Goal: Task Accomplishment & Management: Manage account settings

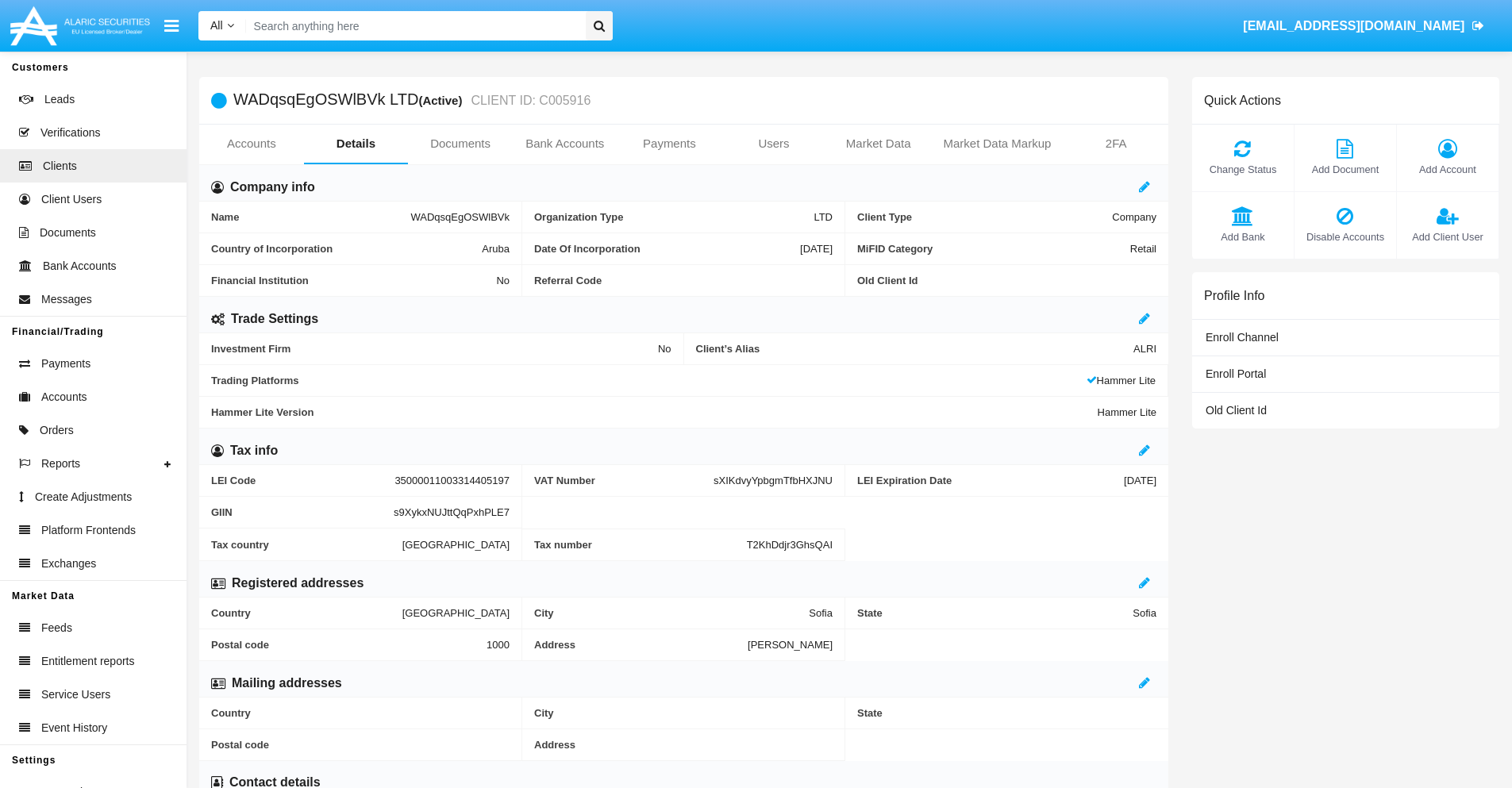
click at [774, 144] on link "Users" at bounding box center [774, 143] width 104 height 38
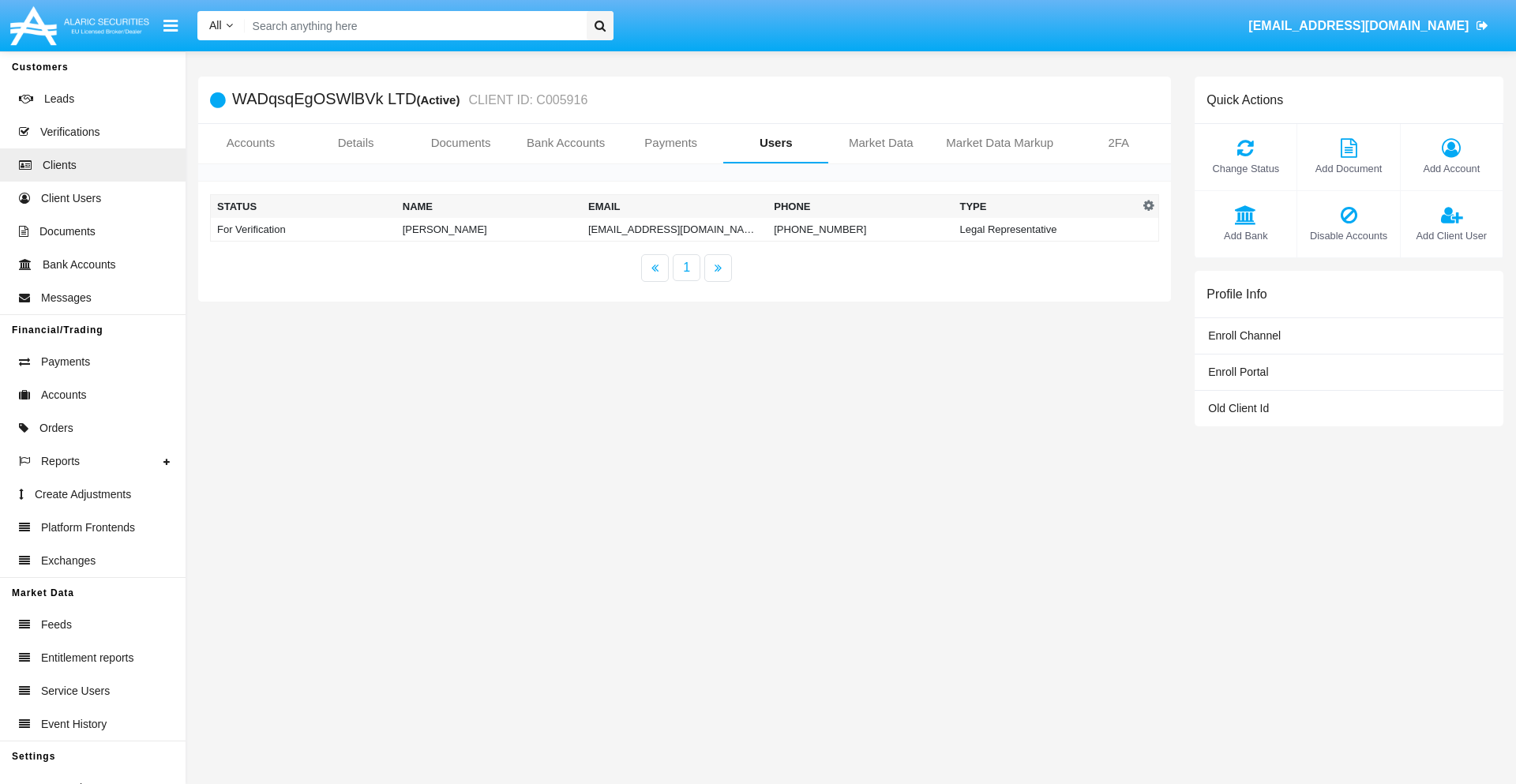
click at [674, 229] on td "[EMAIL_ADDRESS][DOMAIN_NAME]" at bounding box center [674, 230] width 186 height 24
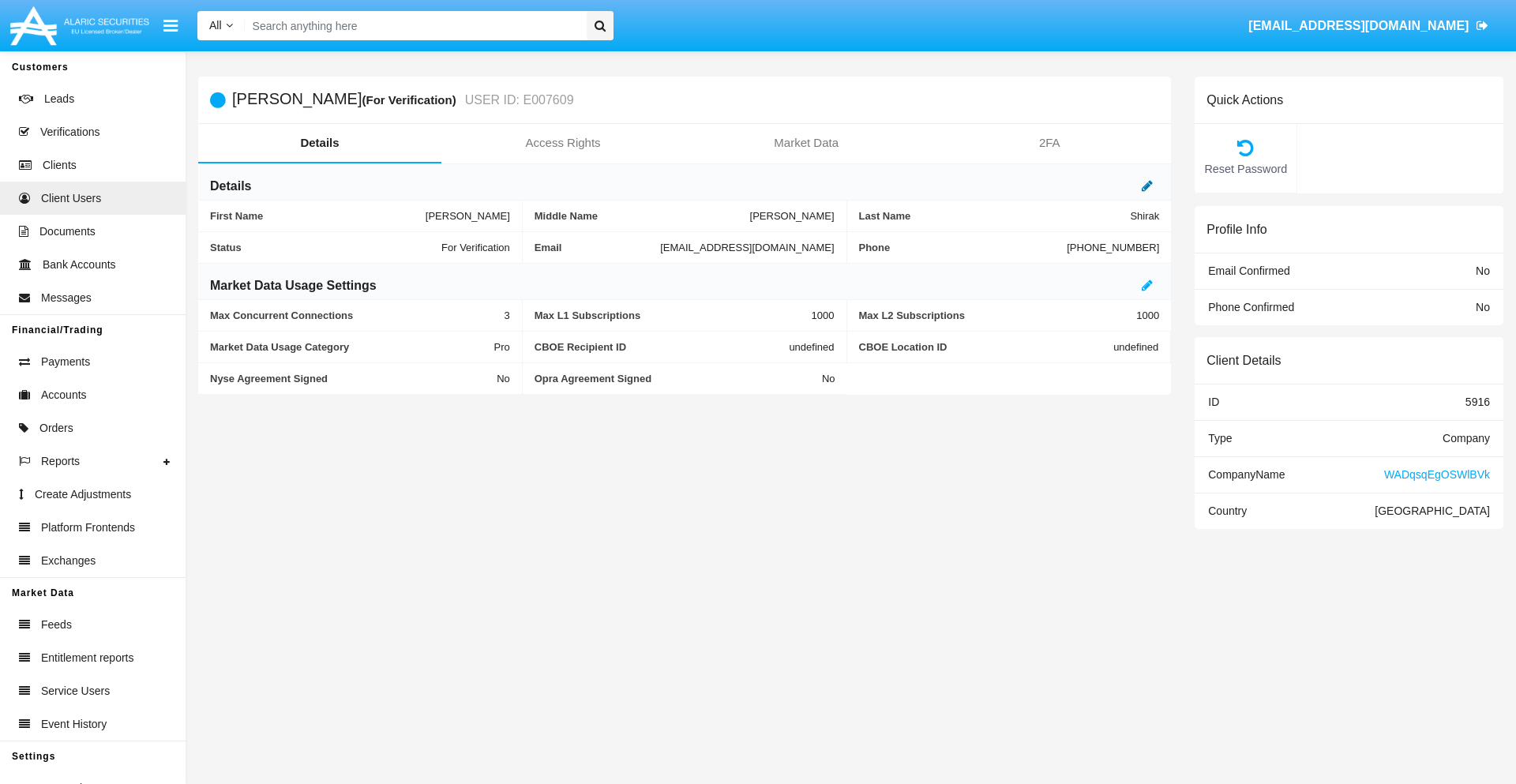
click at [1147, 185] on icon at bounding box center [1147, 184] width 11 height 12
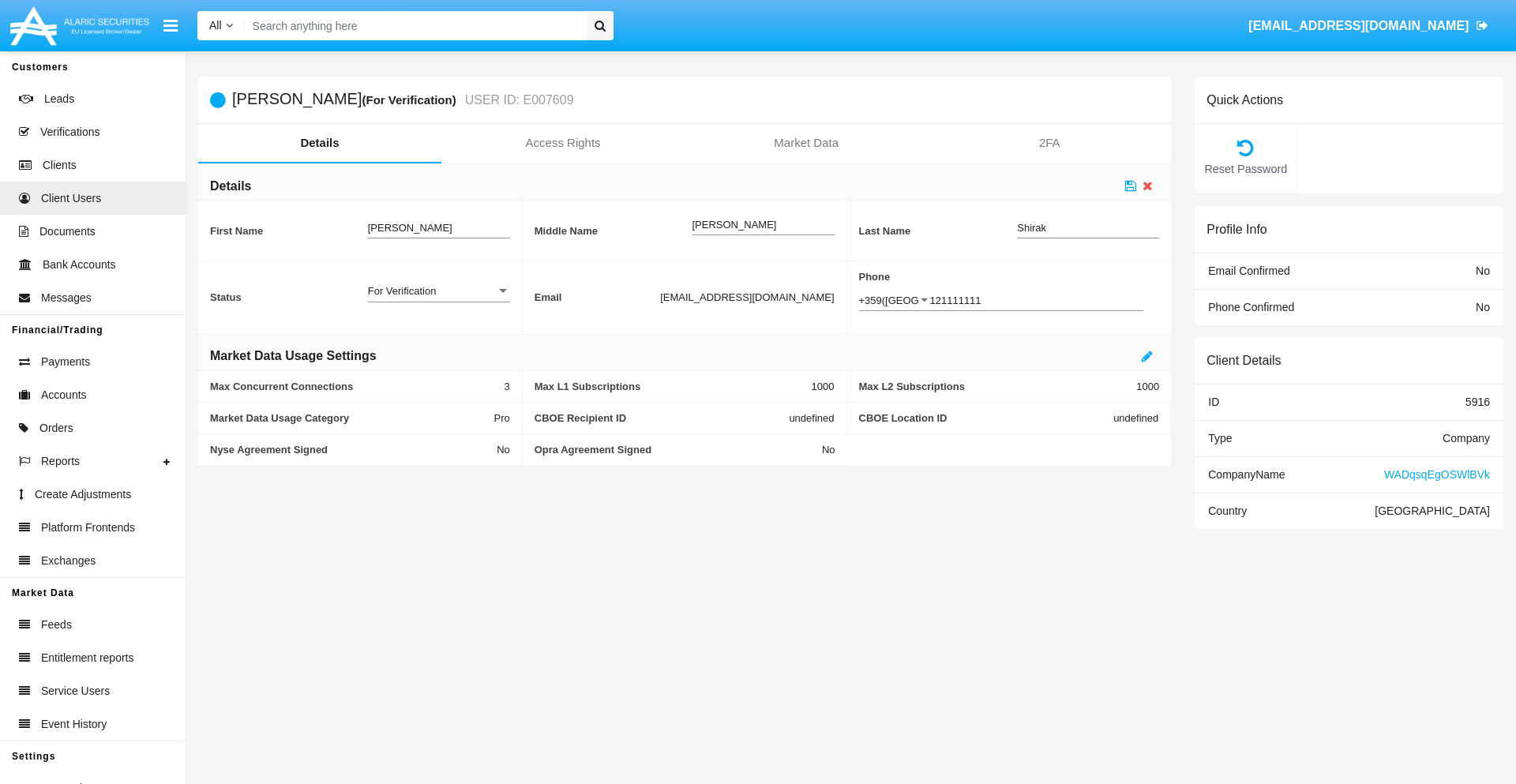
click at [438, 290] on div "For Verification" at bounding box center [432, 291] width 128 height 13
click at [438, 299] on span "Verified" at bounding box center [439, 300] width 142 height 31
click at [1131, 185] on icon at bounding box center [1130, 184] width 11 height 12
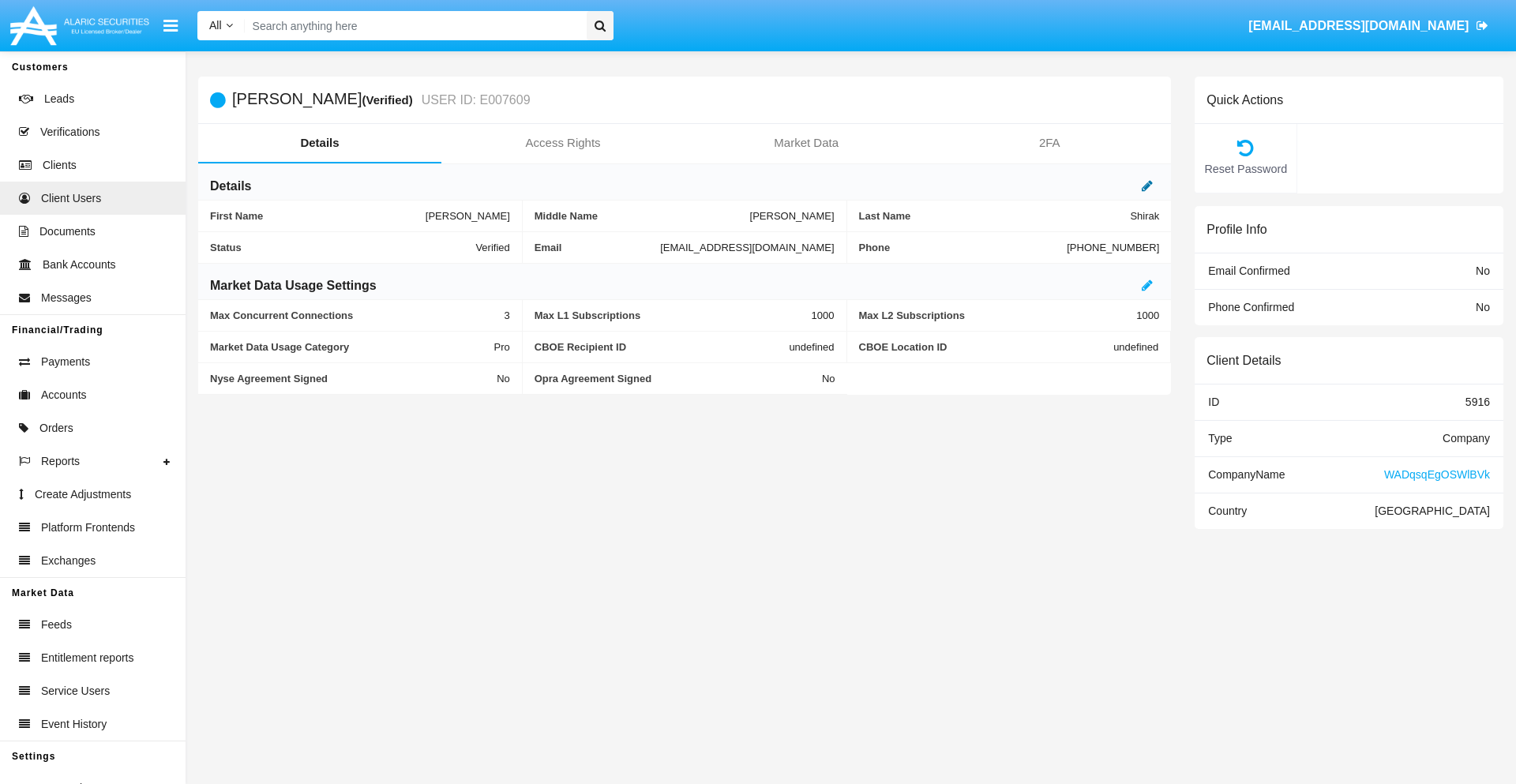
click at [1147, 185] on icon at bounding box center [1147, 184] width 11 height 12
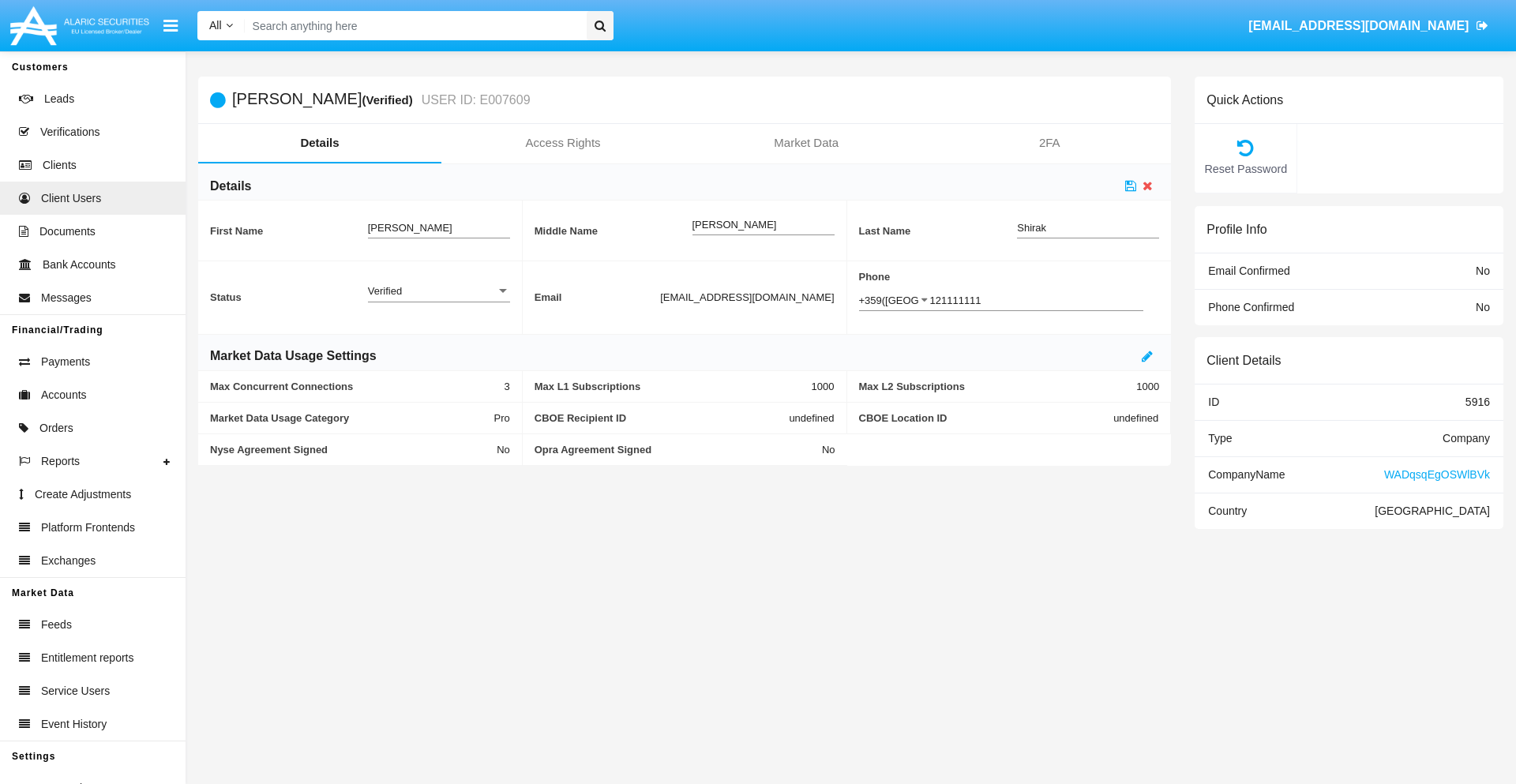
click at [438, 290] on div "Verified" at bounding box center [432, 291] width 128 height 13
click at [438, 299] on span "Active" at bounding box center [439, 300] width 142 height 31
click at [1131, 185] on icon at bounding box center [1130, 184] width 11 height 12
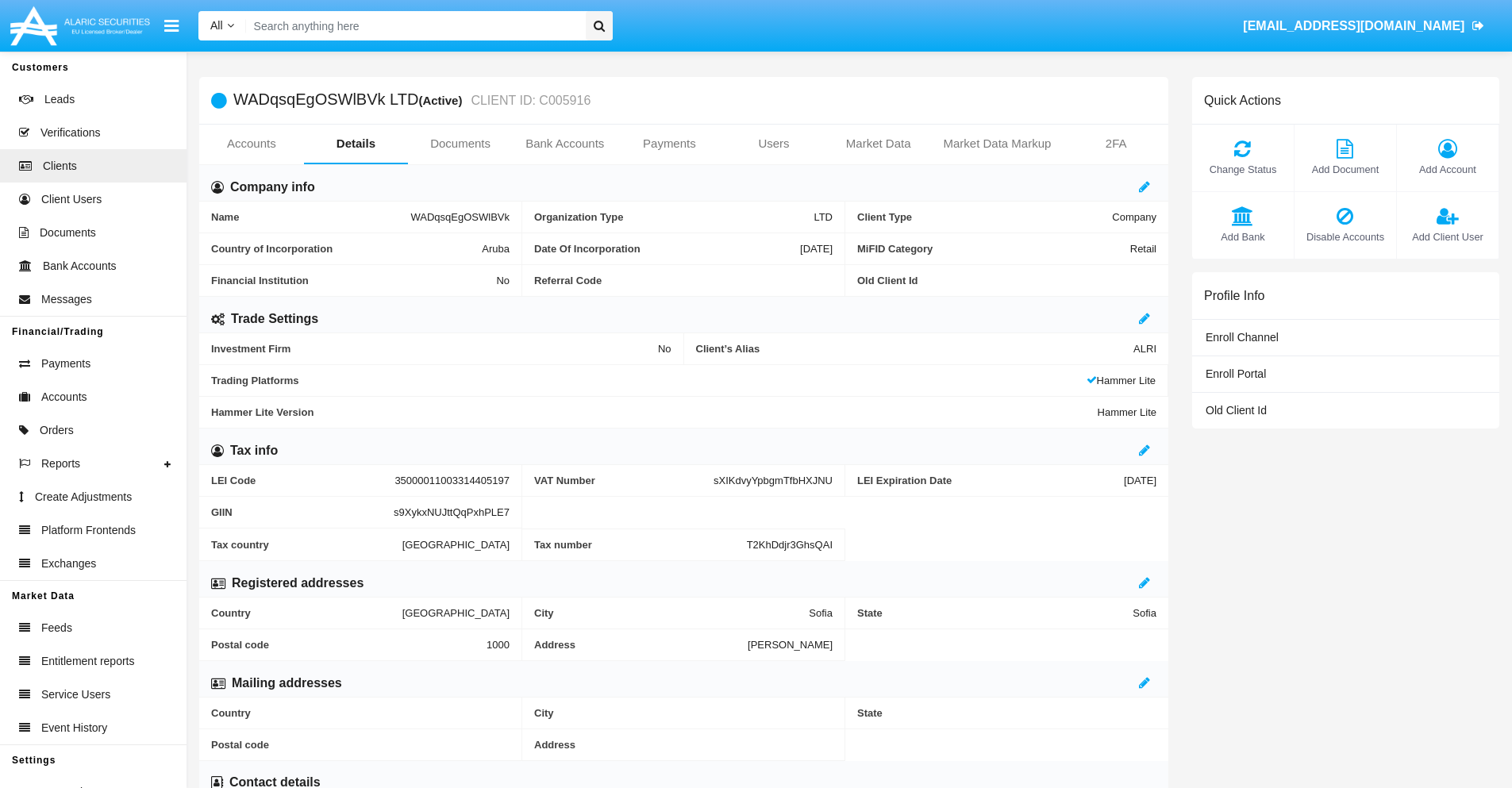
click at [1446, 237] on span "Add Client User" at bounding box center [1447, 237] width 86 height 15
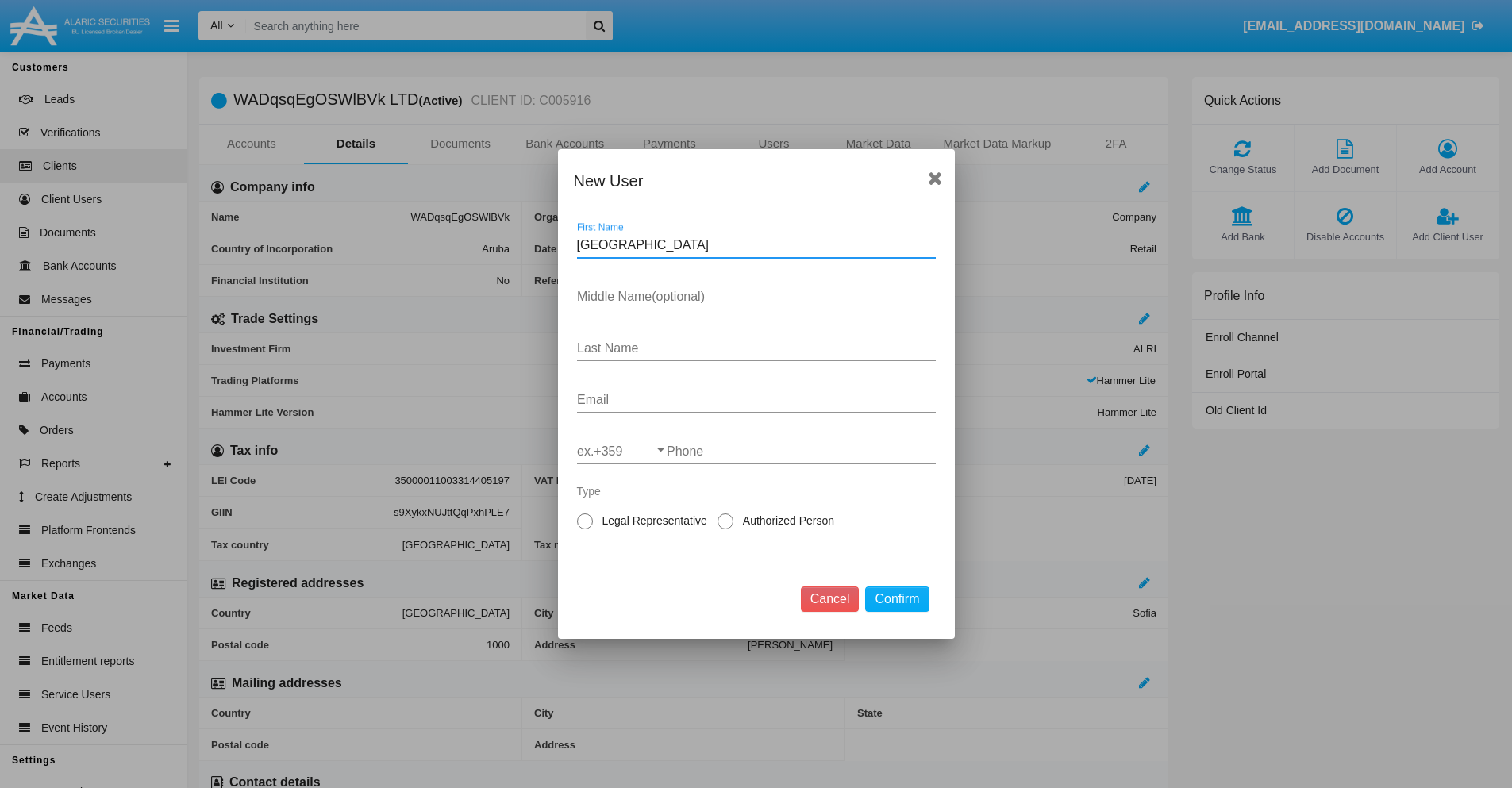
type input "Houston"
type input "Somer"
type input "Ward"
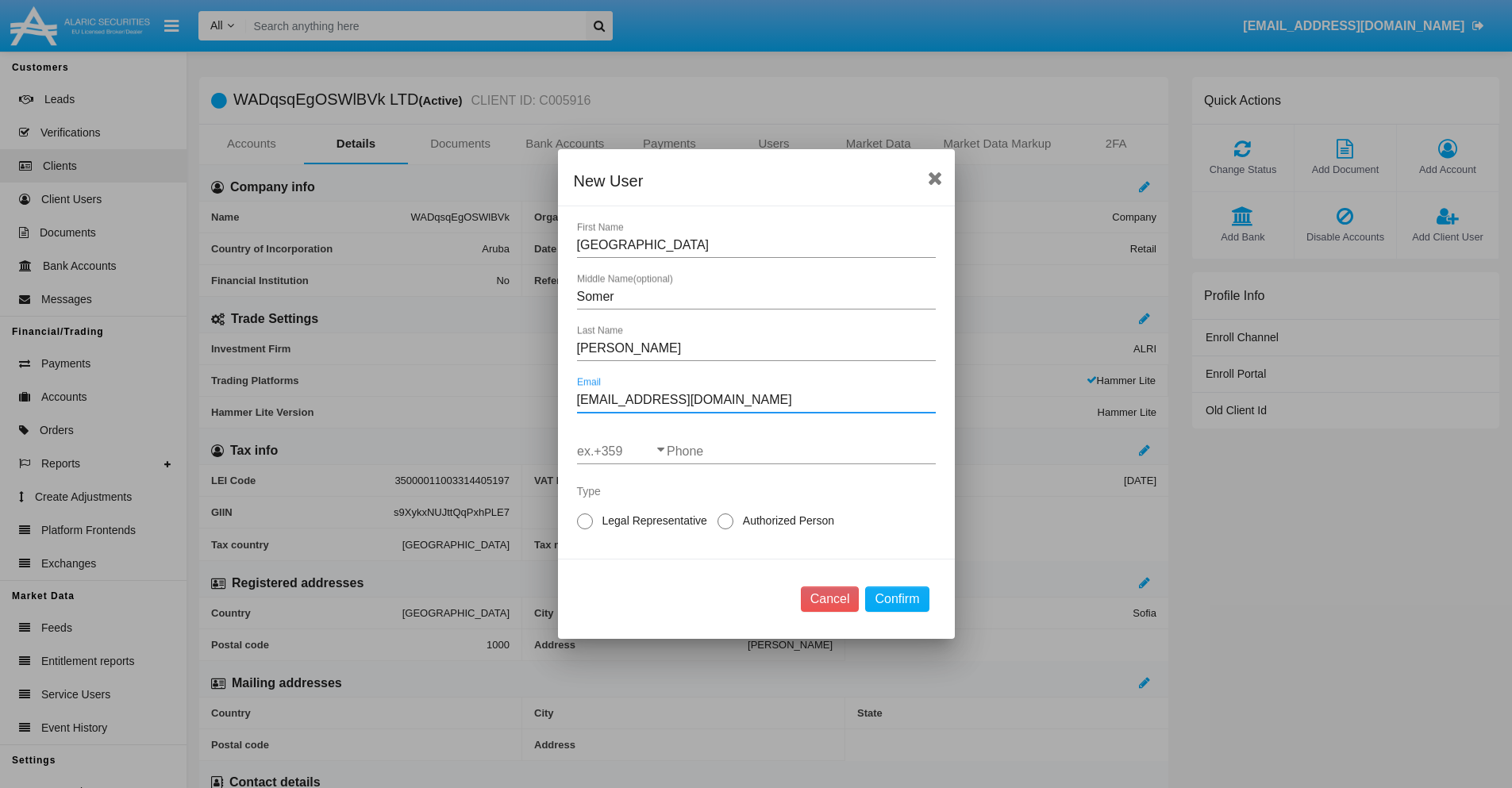
type input "[EMAIL_ADDRESS][DOMAIN_NAME]"
click at [621, 451] on input "ex.+359" at bounding box center [621, 451] width 90 height 14
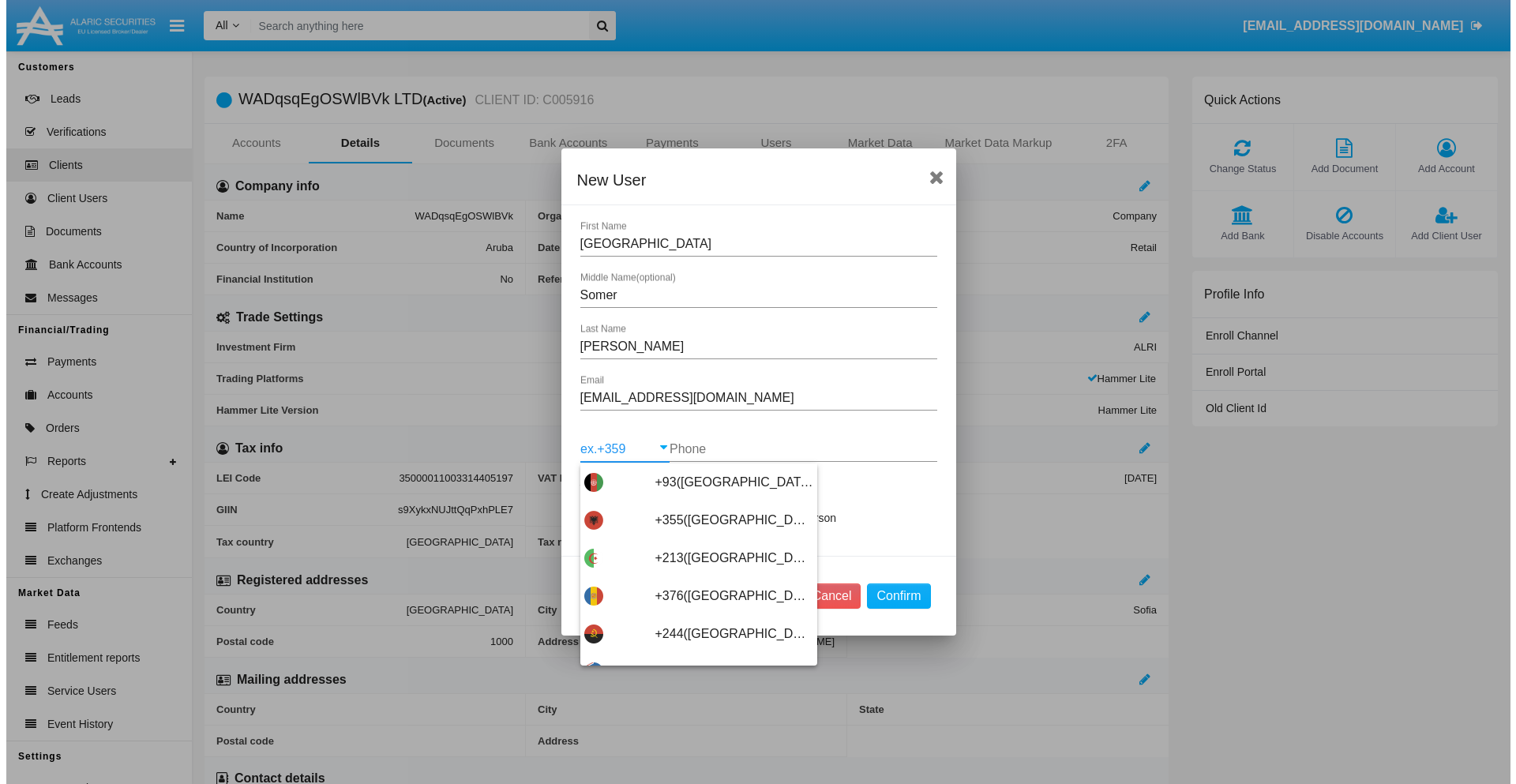
scroll to position [8396, 0]
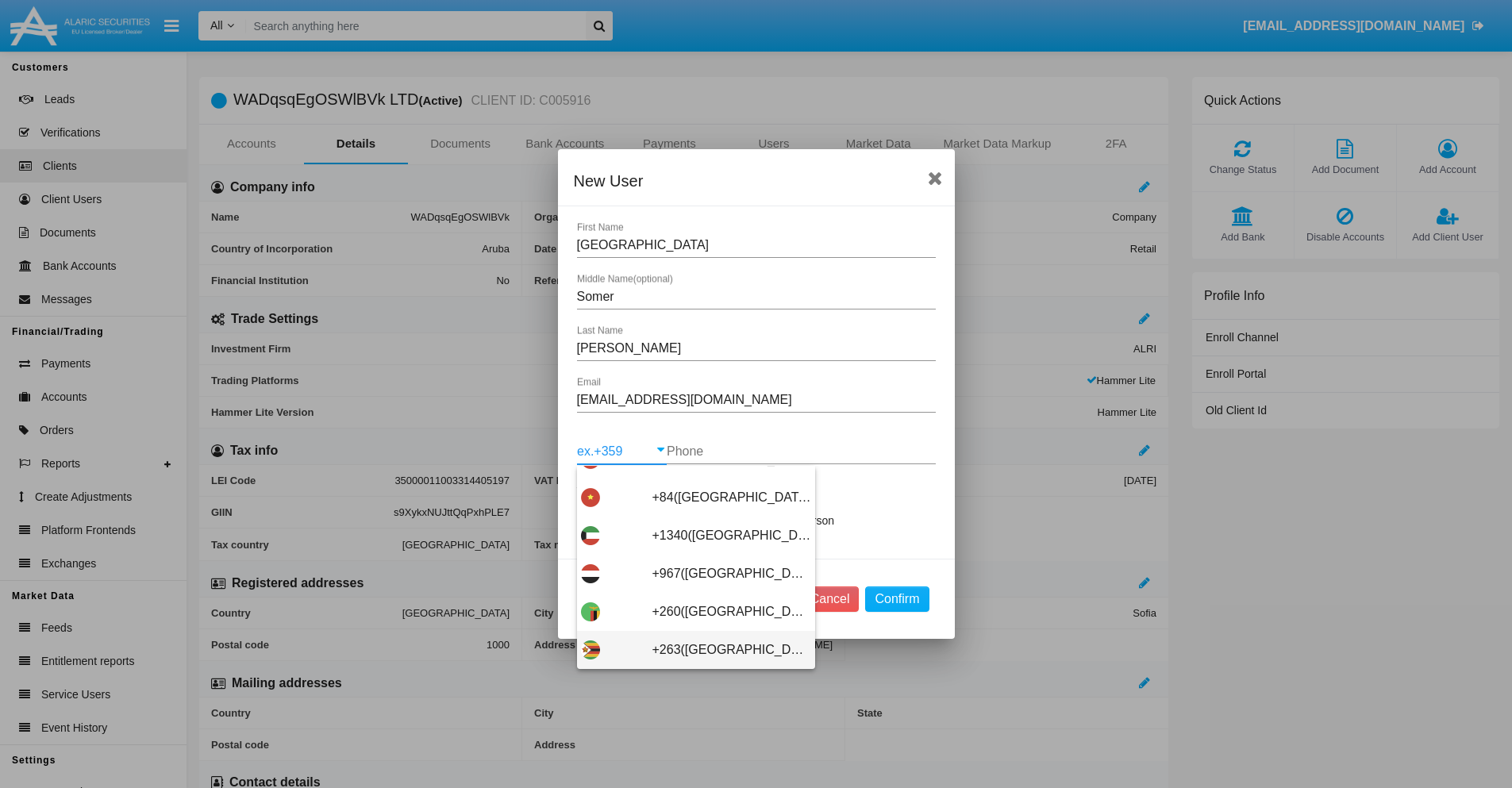
click at [690, 650] on span "+263(Zimbabwe)" at bounding box center [731, 649] width 158 height 38
type input "+263(Zimbabwe)"
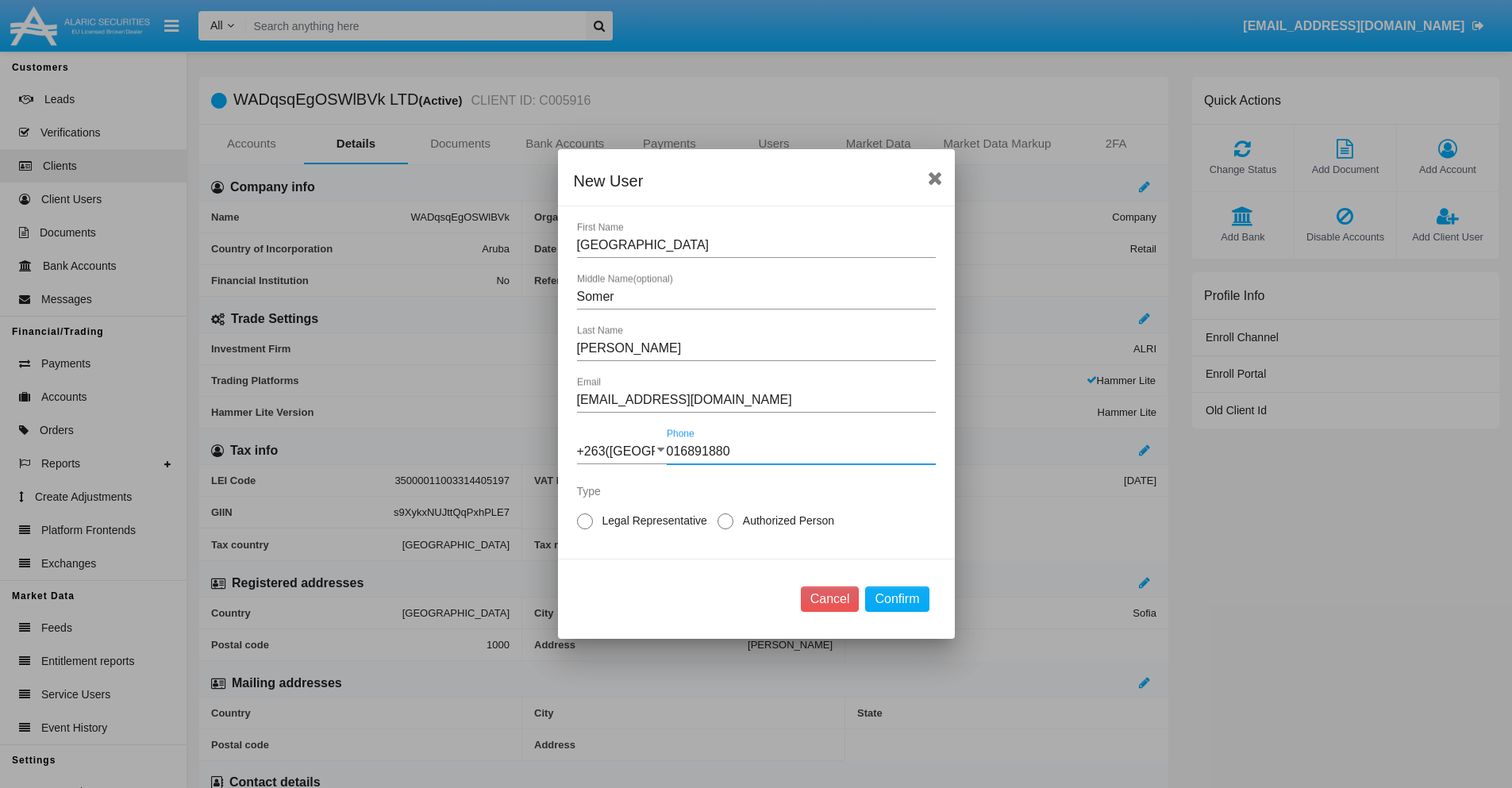
type input "016891880"
click at [785, 521] on span "Authorized Person" at bounding box center [785, 521] width 104 height 16
click at [726, 529] on input "Authorized Person" at bounding box center [725, 529] width 1 height 1
radio input "true"
click at [897, 599] on button "Confirm" at bounding box center [897, 599] width 64 height 25
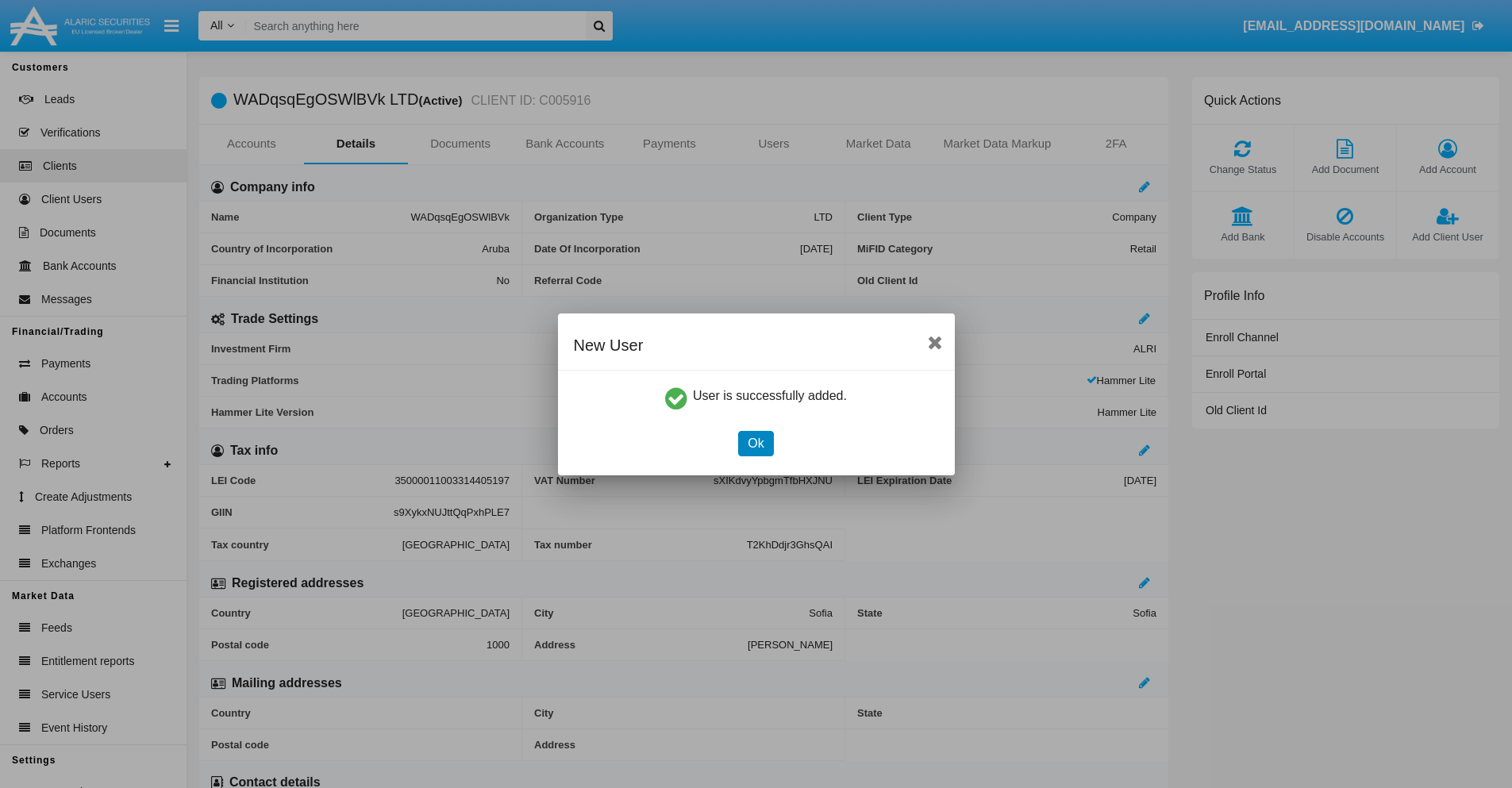
click at [756, 442] on button "Ok" at bounding box center [756, 443] width 35 height 25
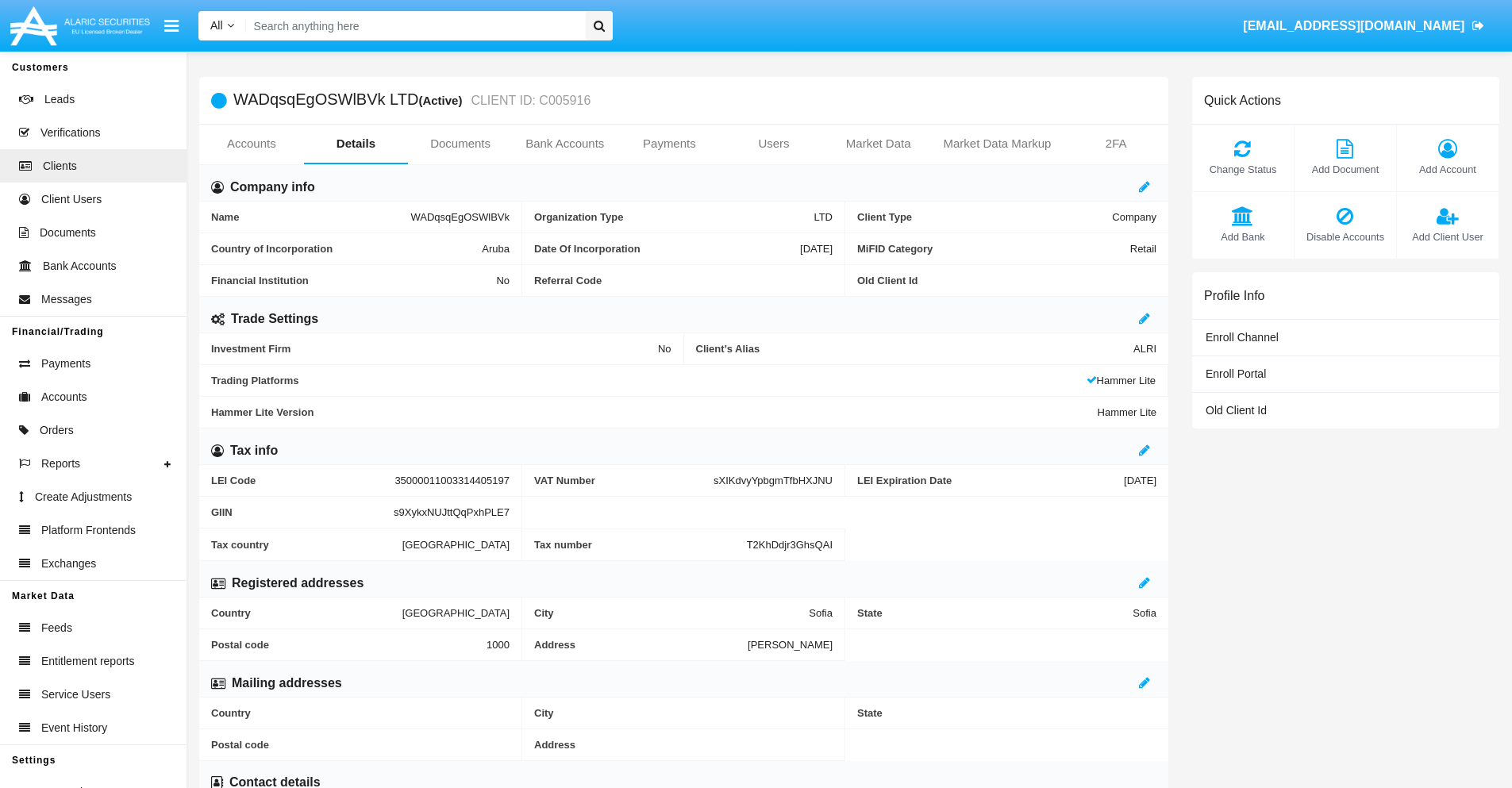
click at [1446, 237] on span "Add Client User" at bounding box center [1447, 237] width 86 height 15
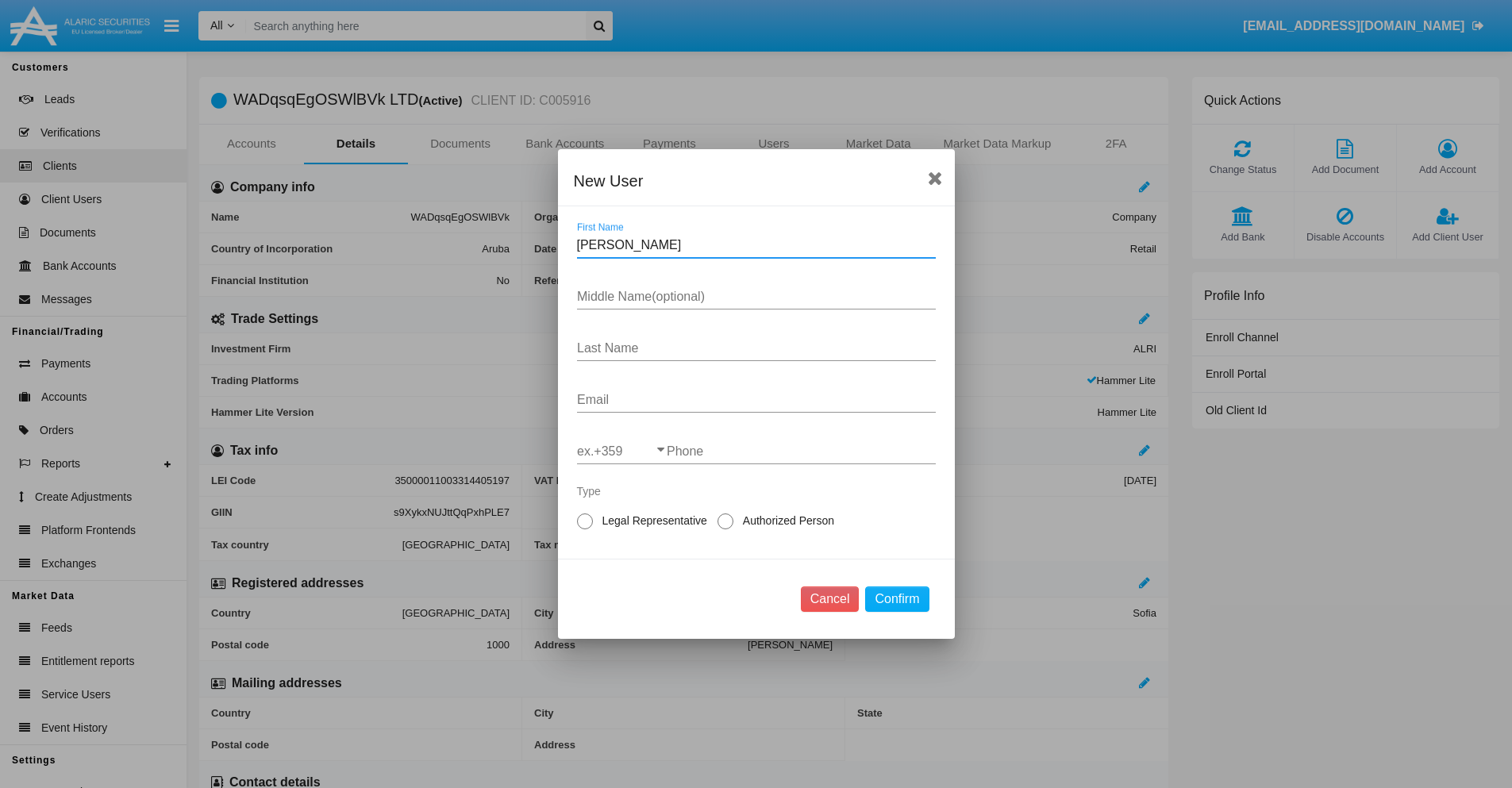
type input "Jarvis"
type input "Vaughn"
type input "Lemke"
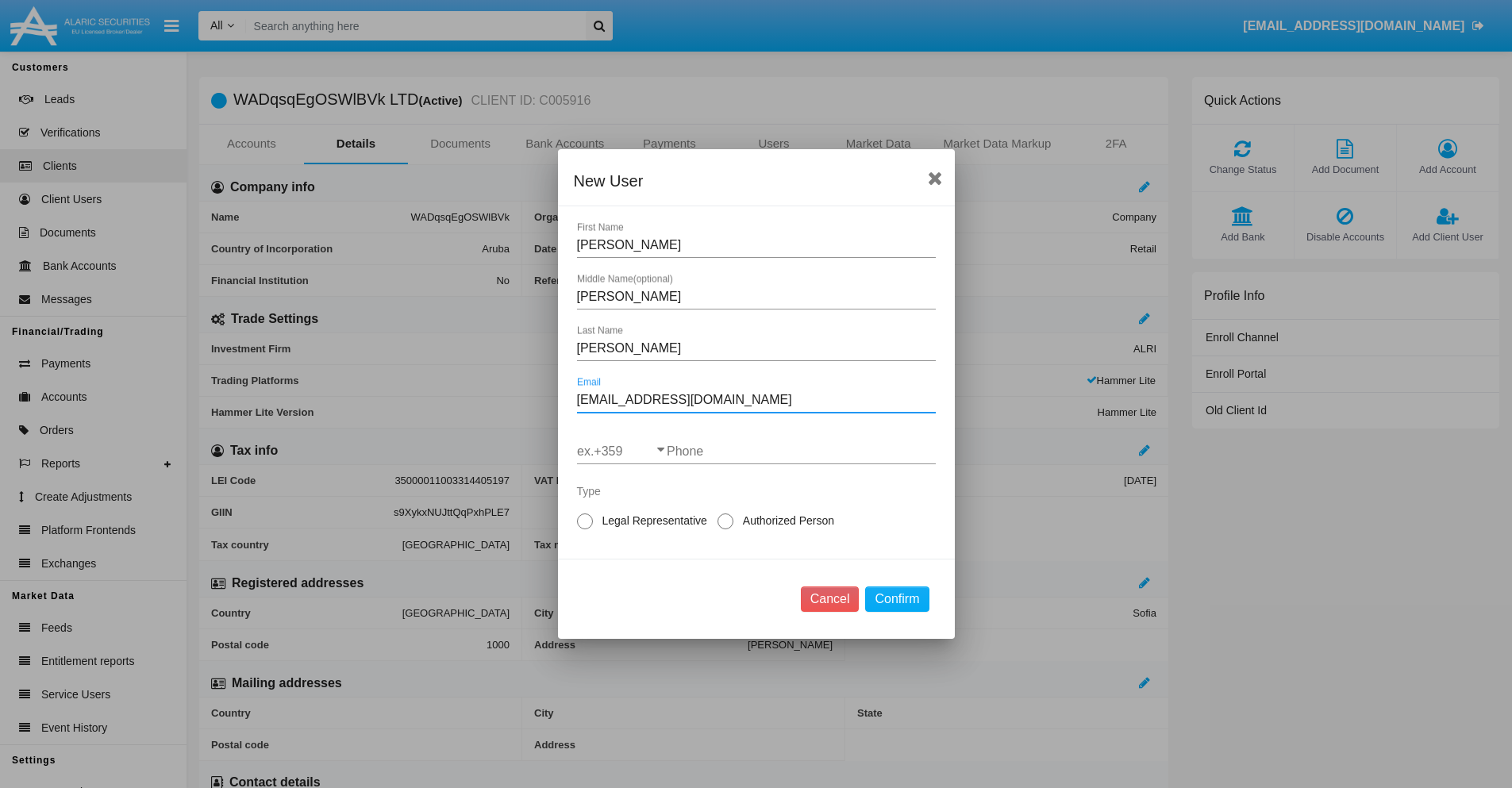
type input "[EMAIL_ADDRESS][DOMAIN_NAME]"
click at [621, 451] on input "ex.+359" at bounding box center [621, 451] width 90 height 14
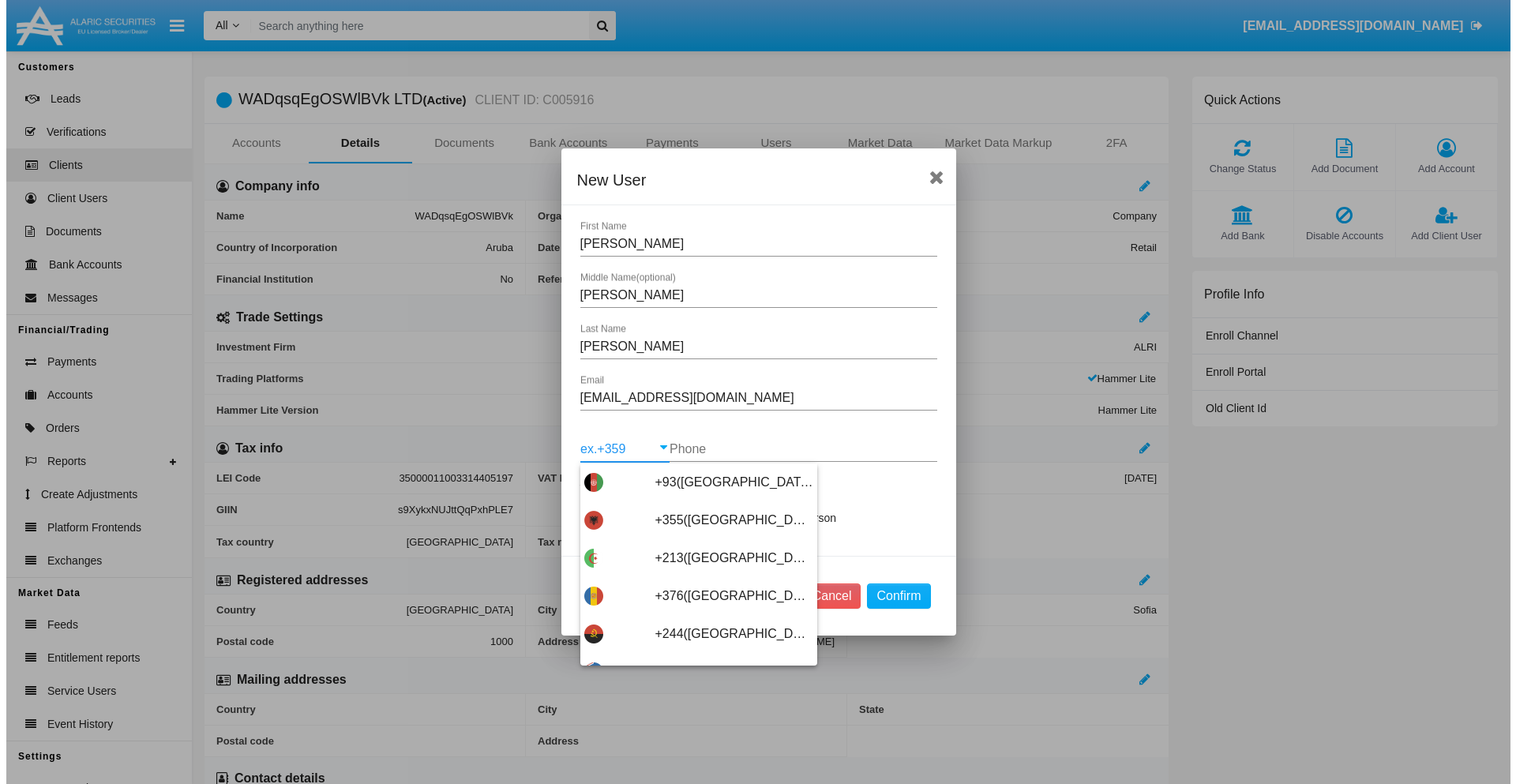
scroll to position [8396, 0]
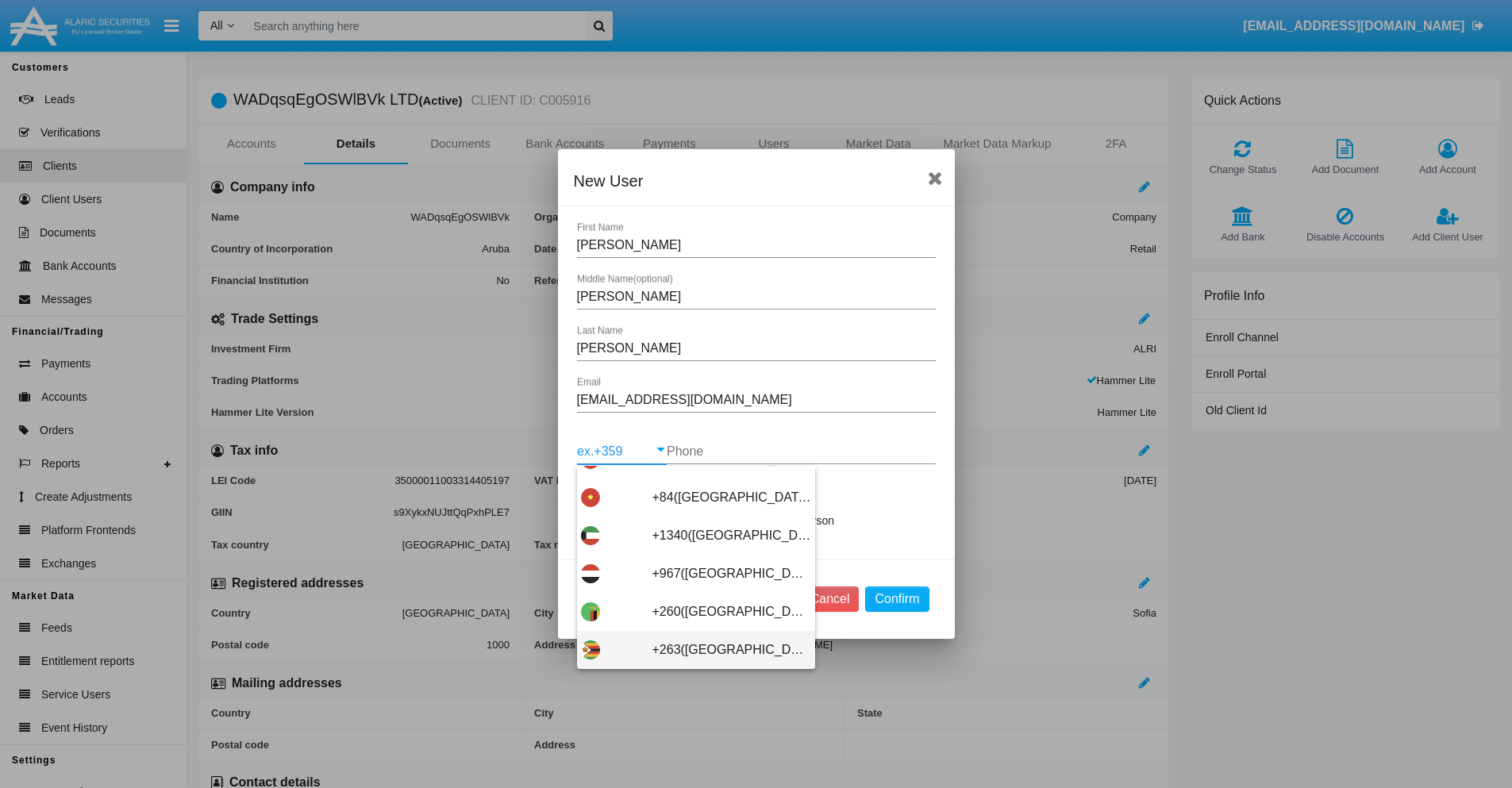
click at [690, 650] on span "+263(Zimbabwe)" at bounding box center [731, 649] width 158 height 38
type input "+263(Zimbabwe)"
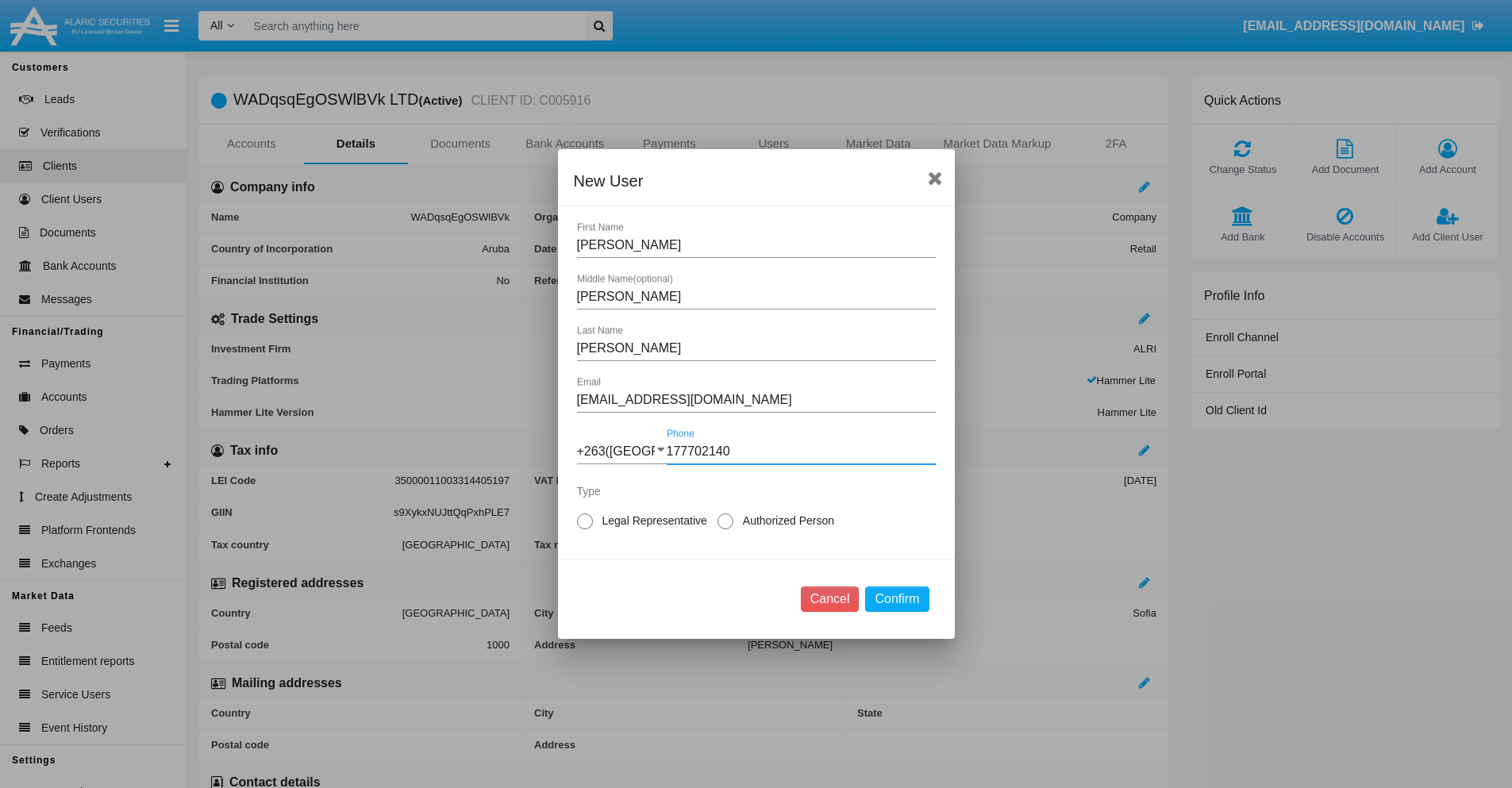
type input "177702140"
click at [651, 521] on span "Legal Representative" at bounding box center [652, 521] width 118 height 16
click at [585, 529] on input "Legal Representative" at bounding box center [584, 529] width 1 height 1
radio input "true"
click at [897, 599] on button "Confirm" at bounding box center [897, 599] width 64 height 25
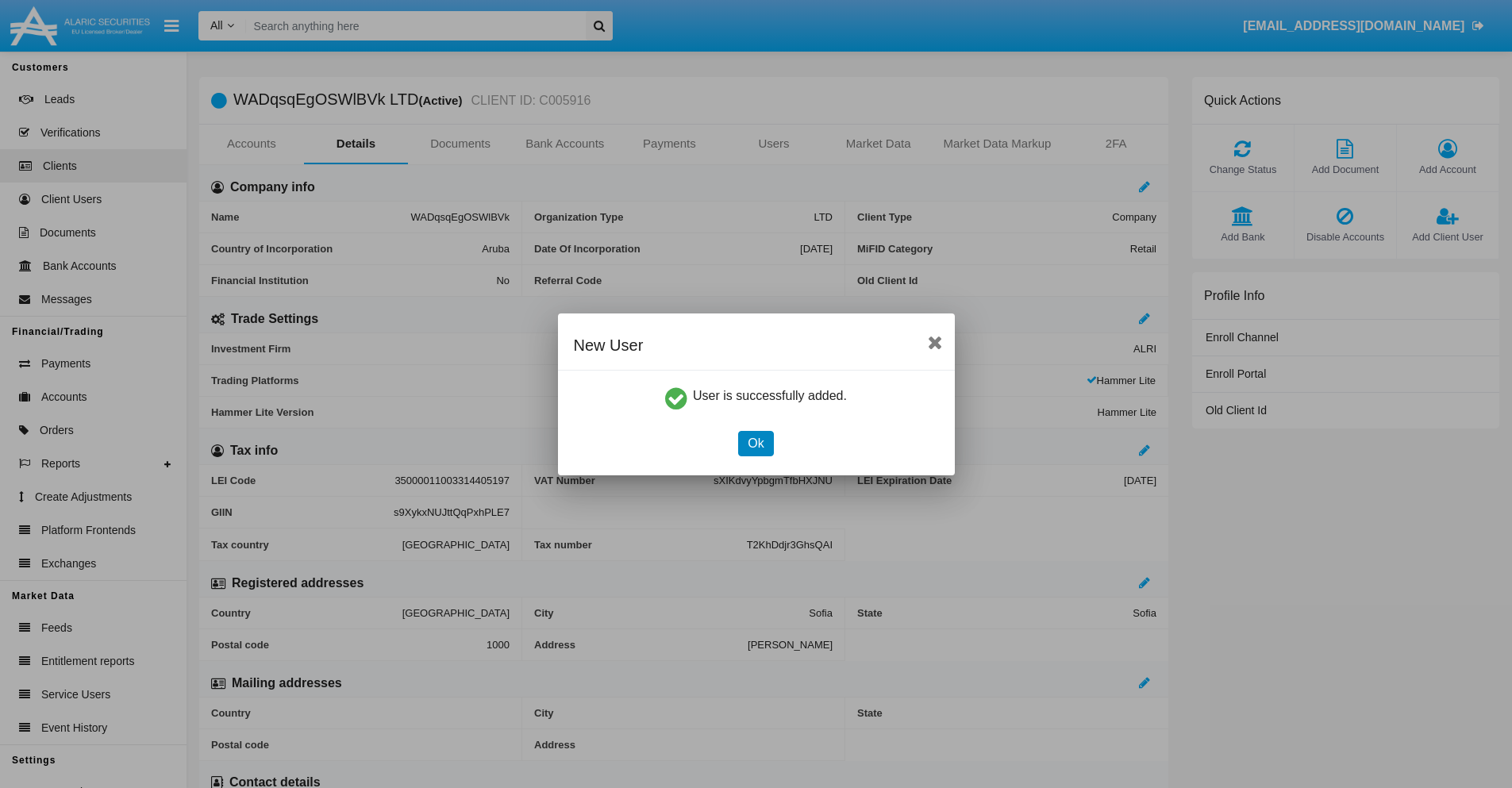
click at [756, 442] on button "Ok" at bounding box center [756, 443] width 35 height 25
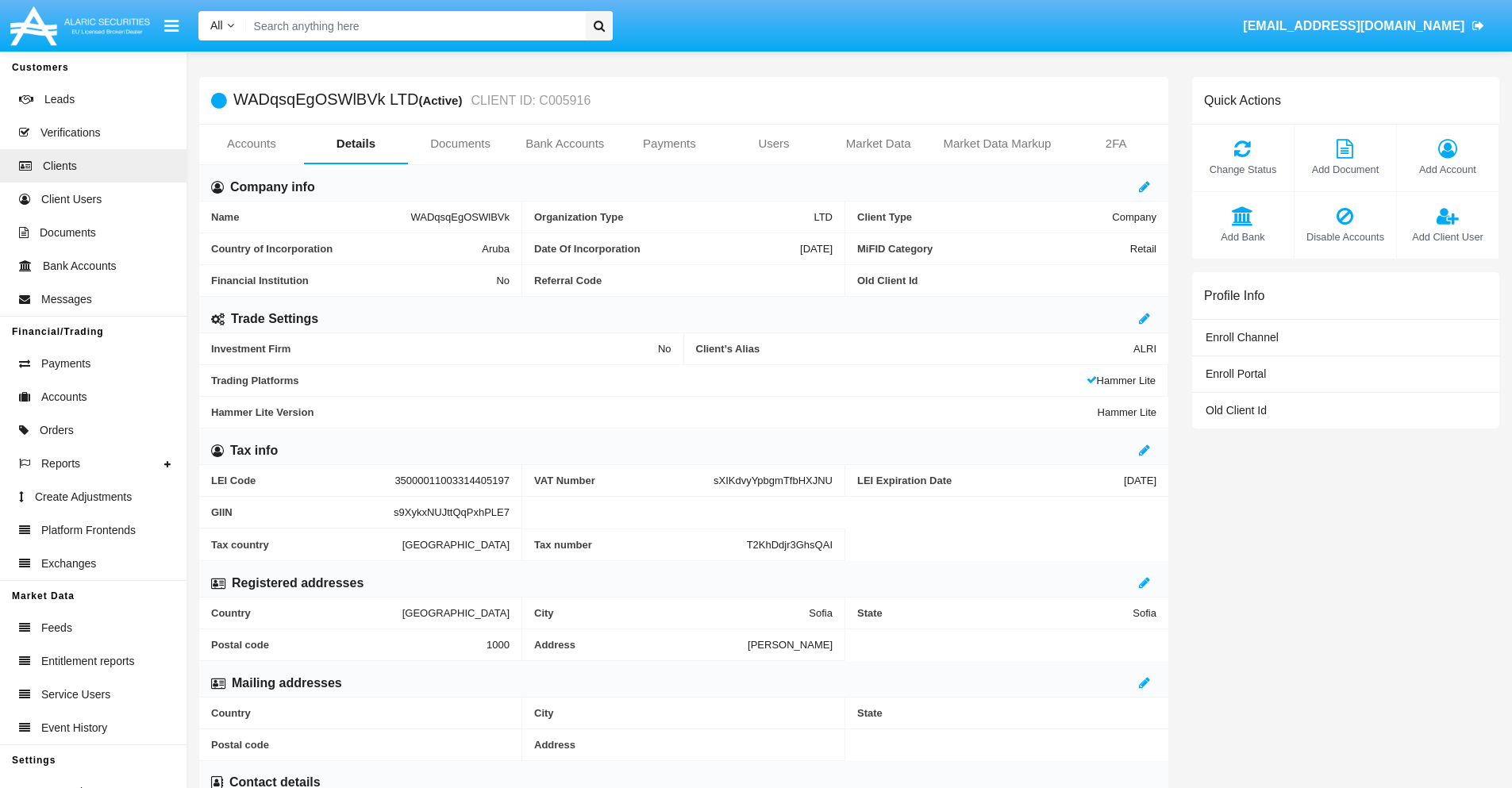
click at [774, 144] on link "Users" at bounding box center [774, 143] width 104 height 38
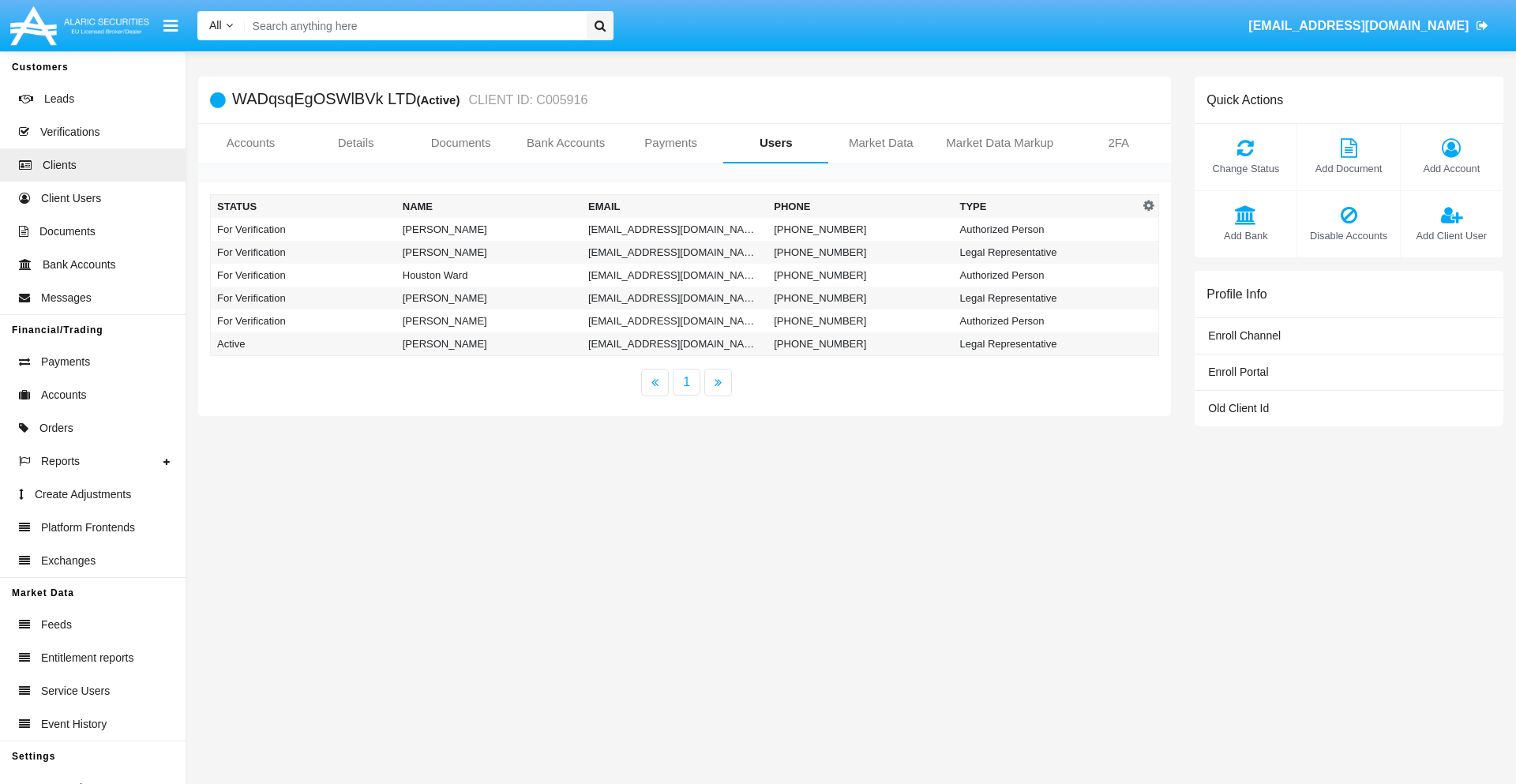
click at [674, 229] on td "[EMAIL_ADDRESS][DOMAIN_NAME]" at bounding box center [674, 230] width 186 height 23
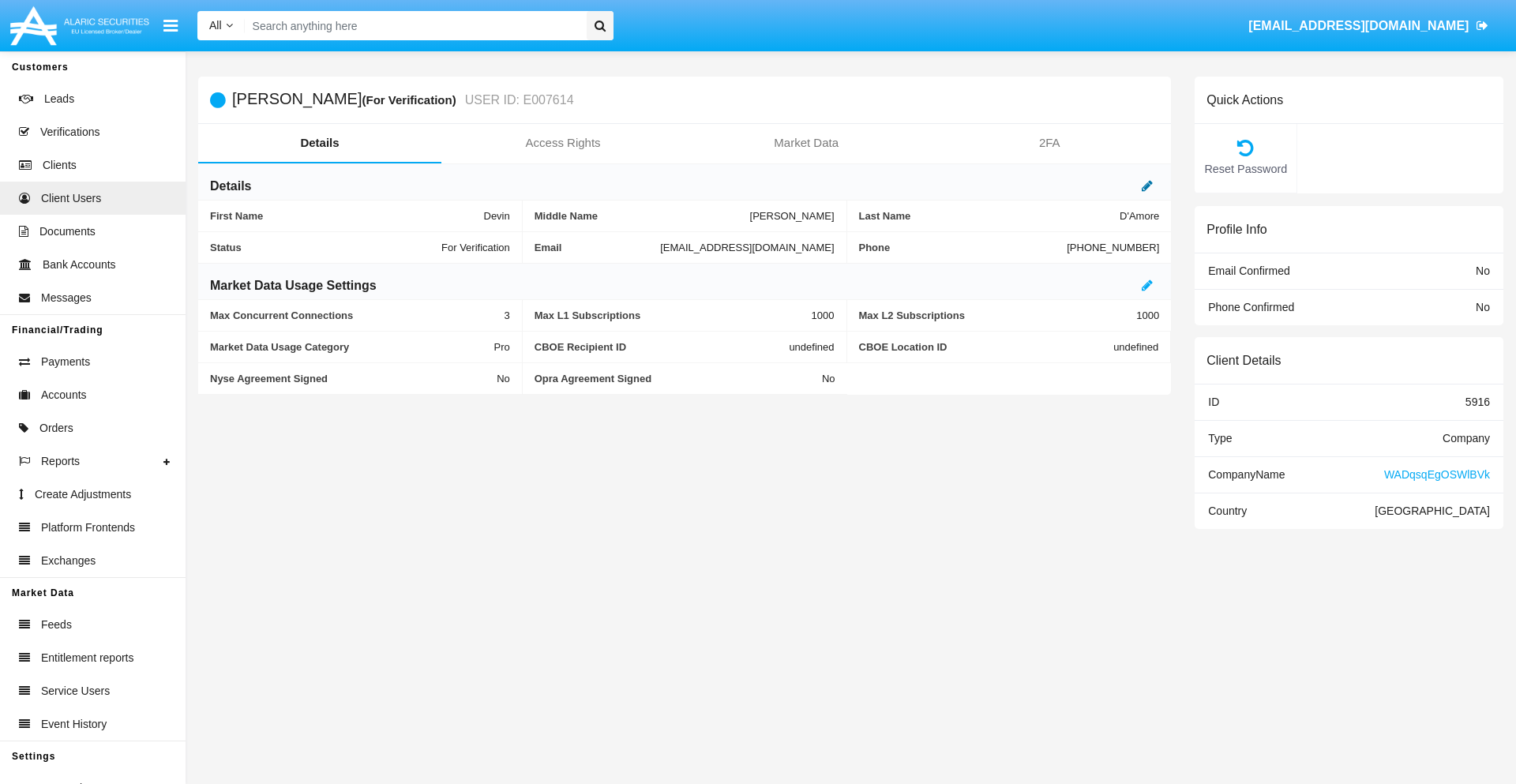
click at [1147, 185] on icon at bounding box center [1147, 184] width 11 height 12
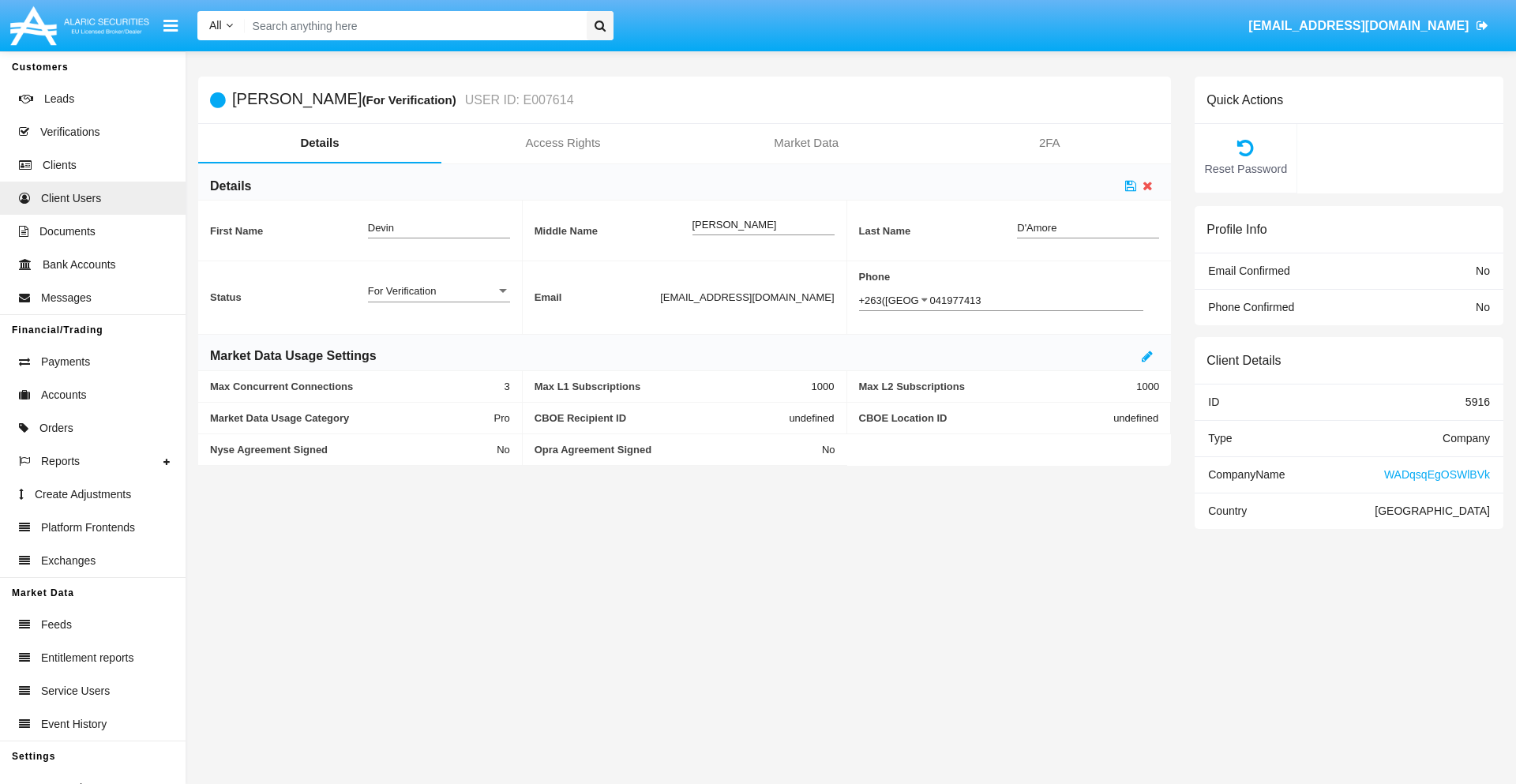
click at [438, 290] on div "For Verification" at bounding box center [432, 291] width 128 height 13
click at [438, 299] on span "Verified" at bounding box center [439, 300] width 142 height 31
click at [1131, 185] on icon at bounding box center [1130, 184] width 11 height 12
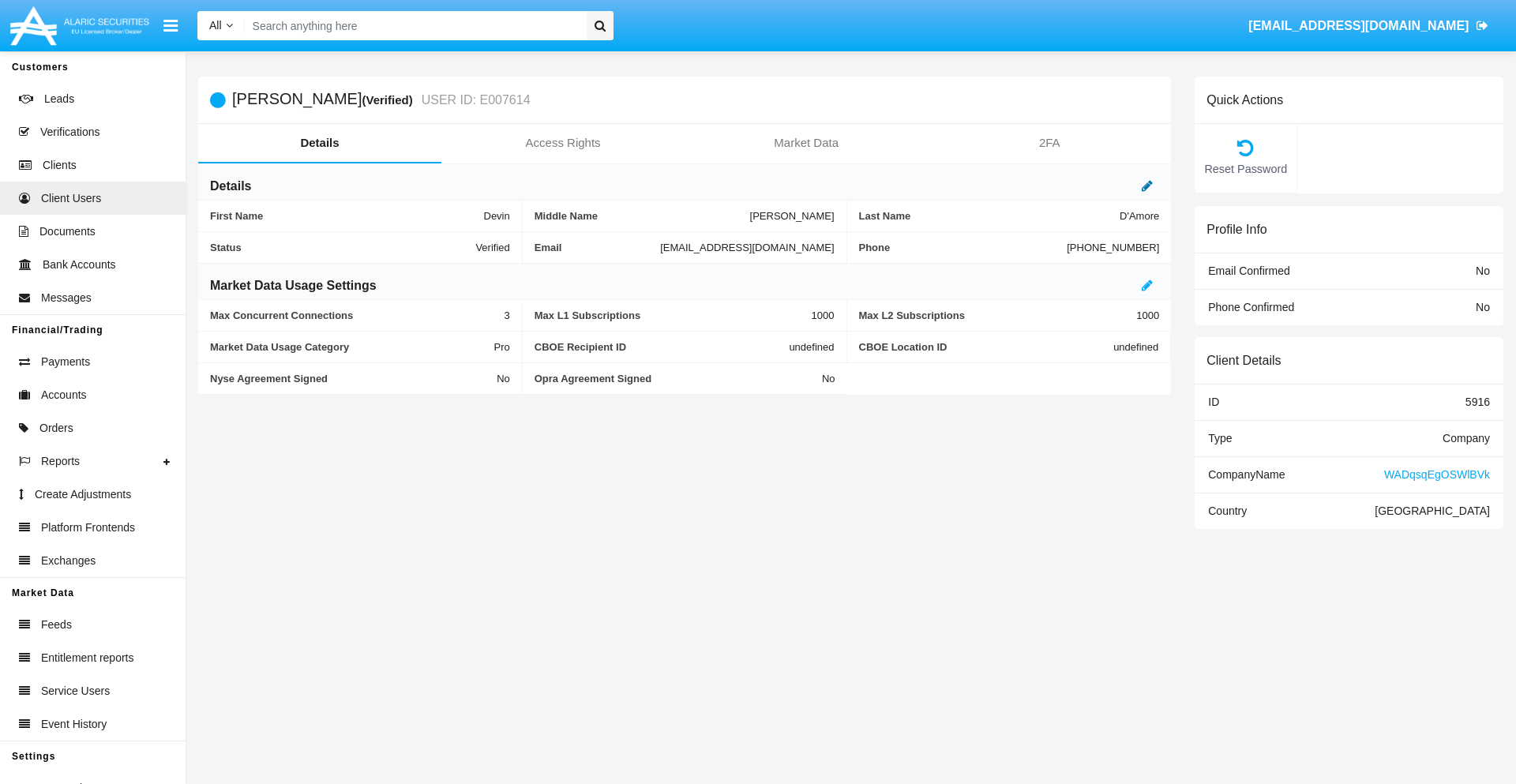
click at [1147, 185] on icon at bounding box center [1147, 184] width 11 height 12
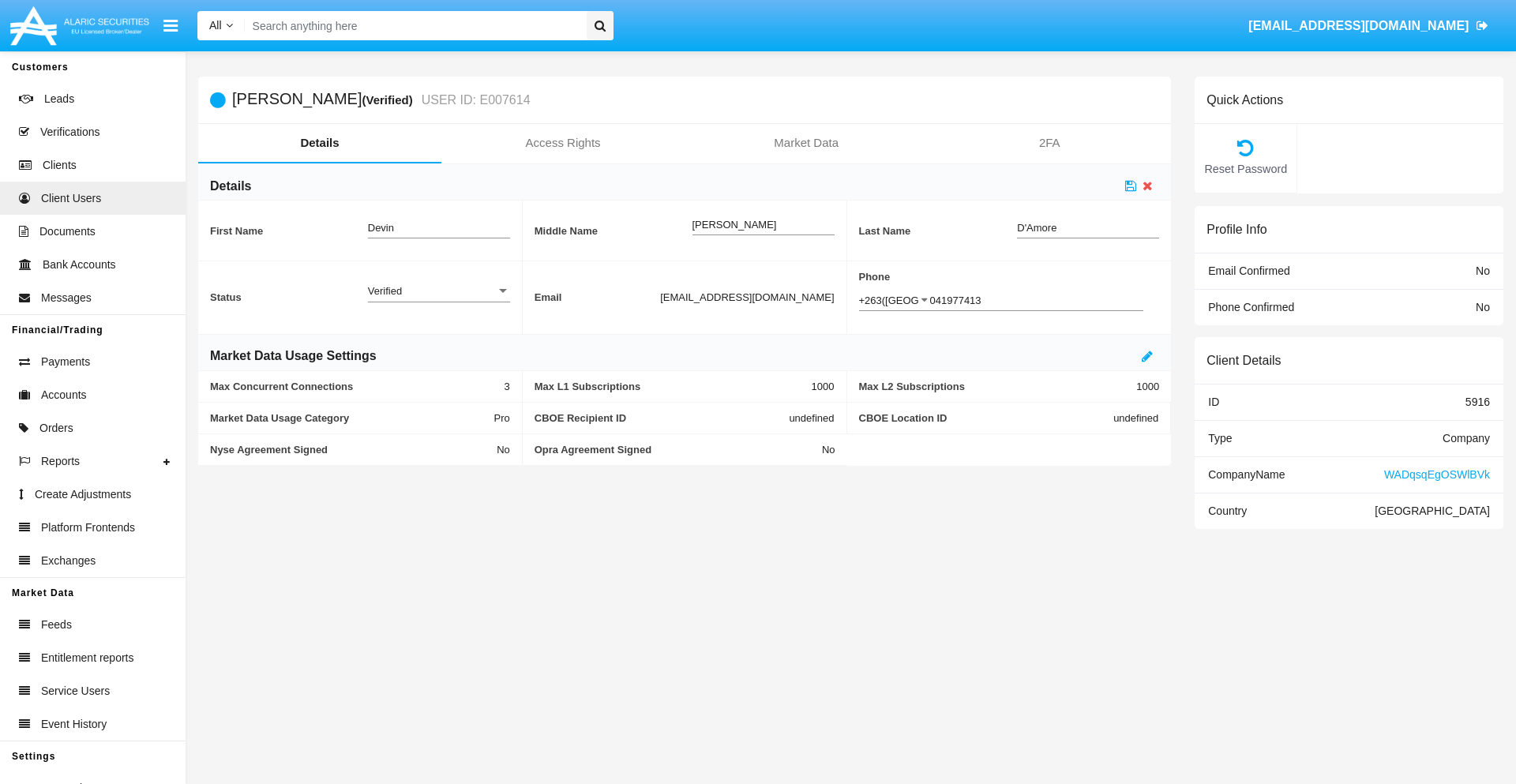
click at [438, 290] on div "Verified" at bounding box center [432, 291] width 128 height 13
click at [438, 299] on span "Active" at bounding box center [439, 300] width 142 height 31
click at [1131, 185] on icon at bounding box center [1130, 184] width 11 height 12
